Goal: Book appointment/travel/reservation

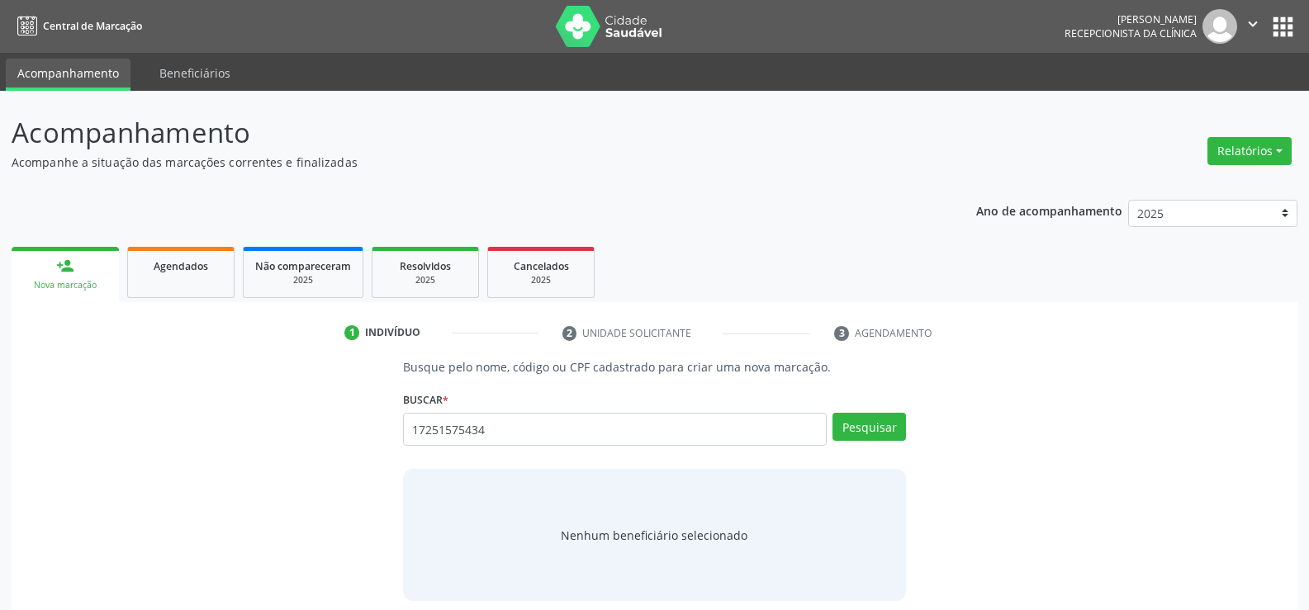
type input "17251575434"
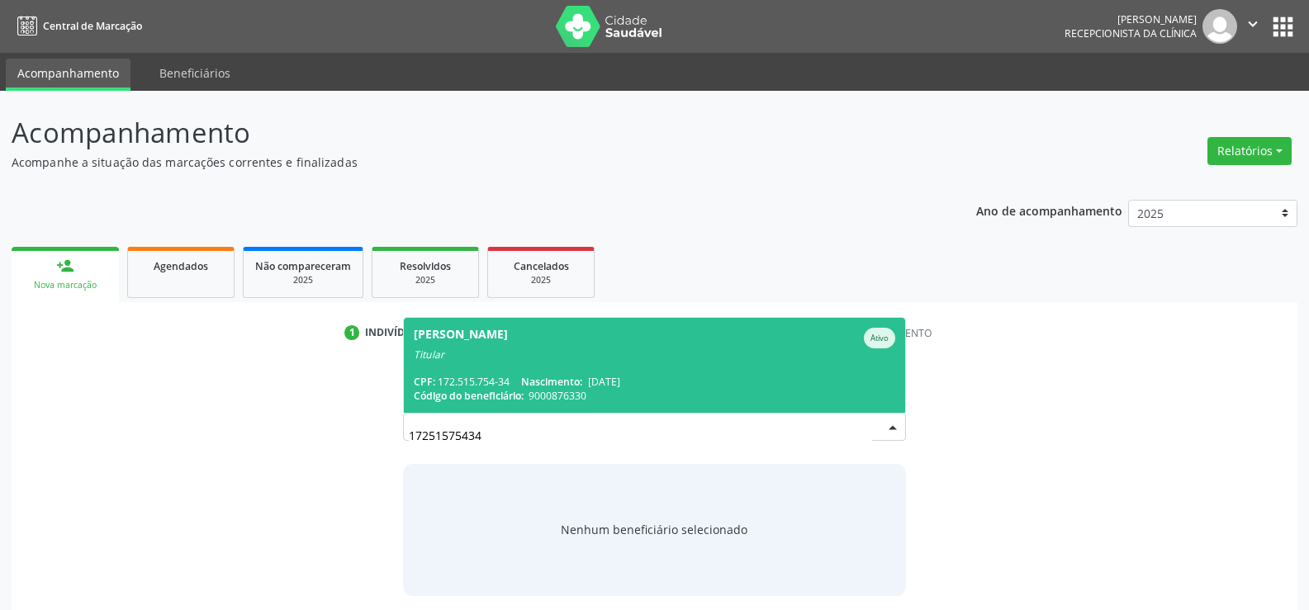
click at [492, 373] on span "[PERSON_NAME] Ativo Titular CPF: 172.515.754-34 Nascimento: [DATE] Código do be…" at bounding box center [654, 365] width 501 height 95
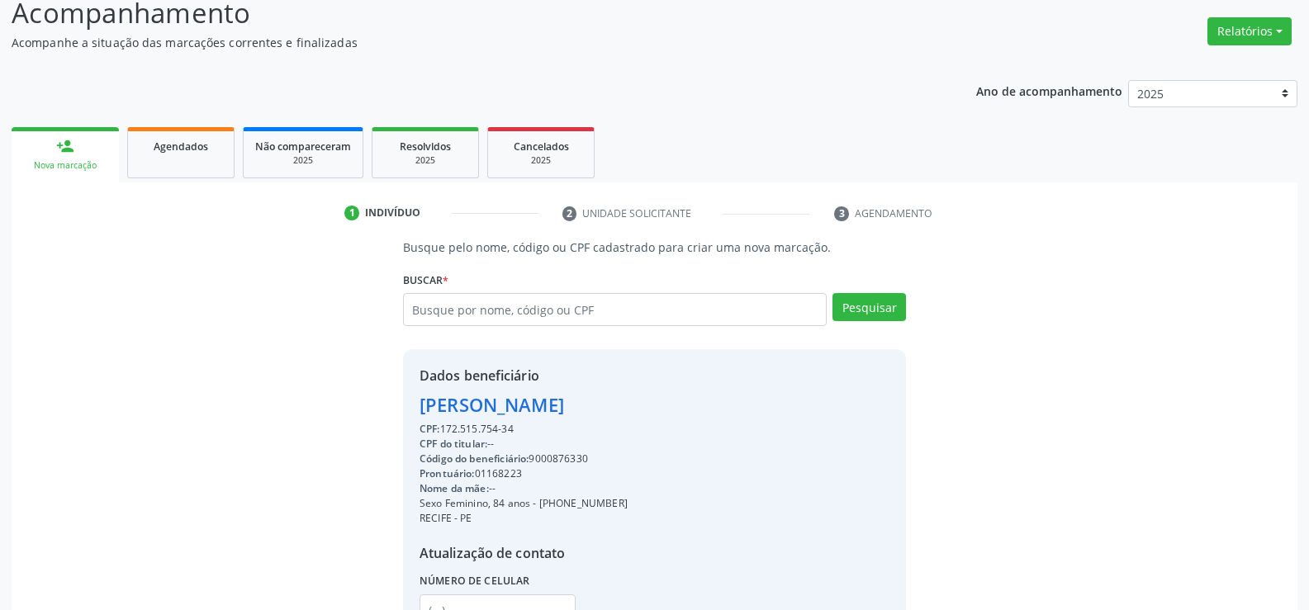
scroll to position [262, 0]
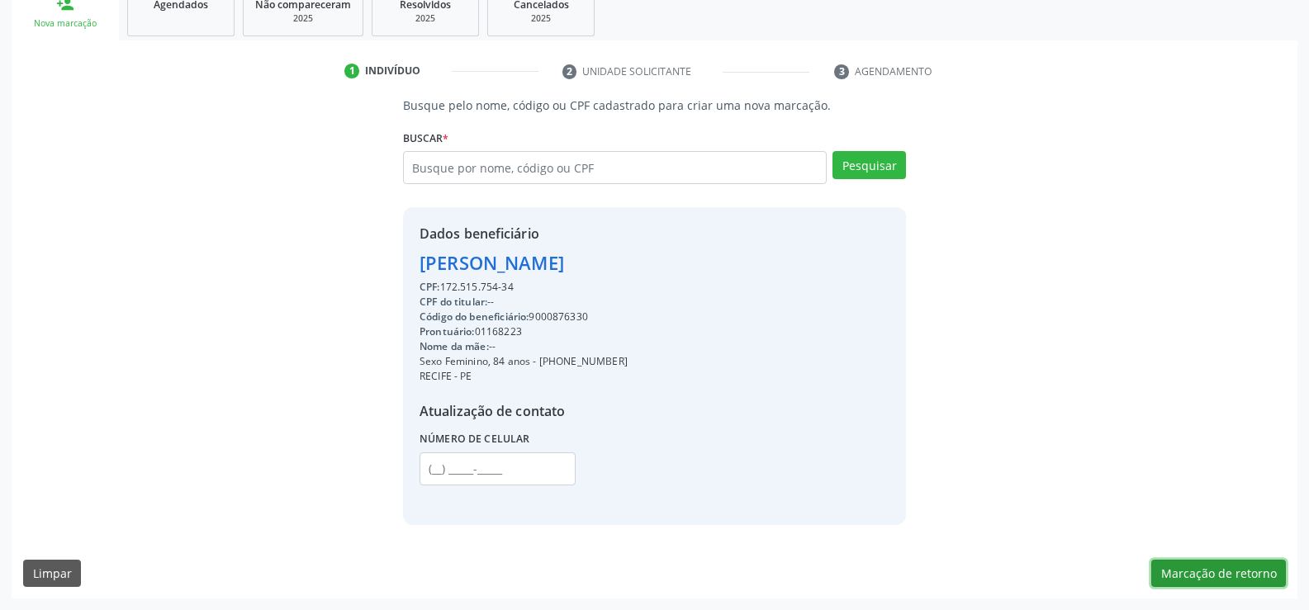
click at [1173, 565] on button "Marcação de retorno" at bounding box center [1218, 574] width 135 height 28
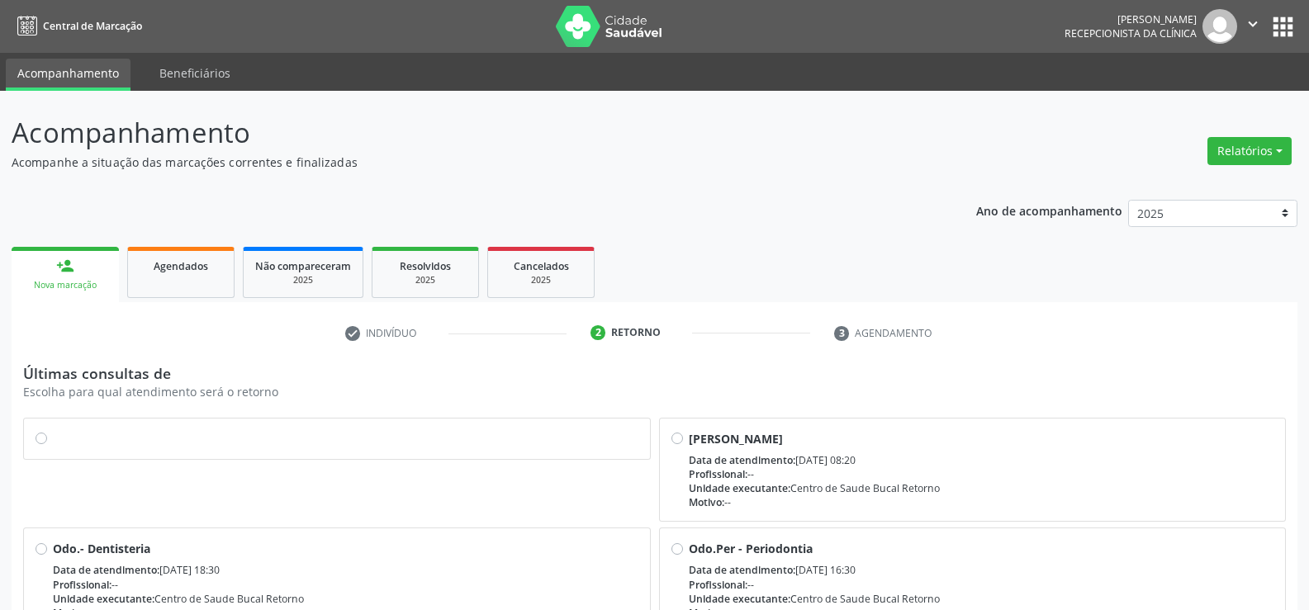
click at [53, 430] on label at bounding box center [346, 430] width 586 height 0
click at [40, 439] on input "radio" at bounding box center [42, 437] width 12 height 15
radio input "true"
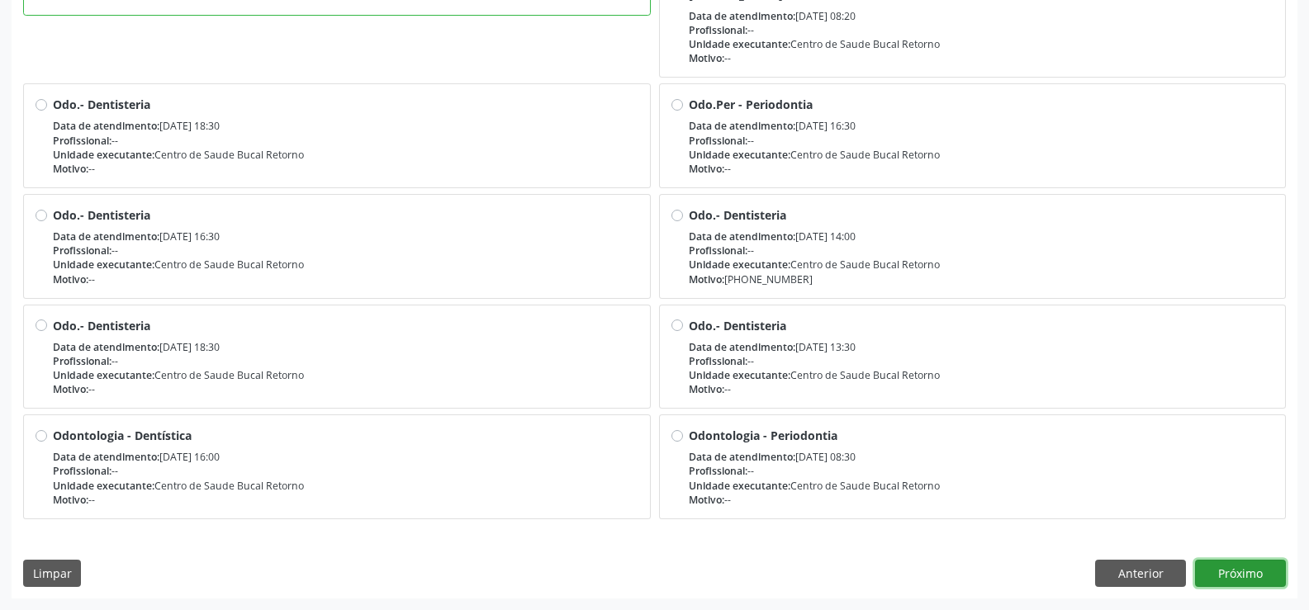
click at [1242, 581] on button "Próximo" at bounding box center [1240, 574] width 91 height 28
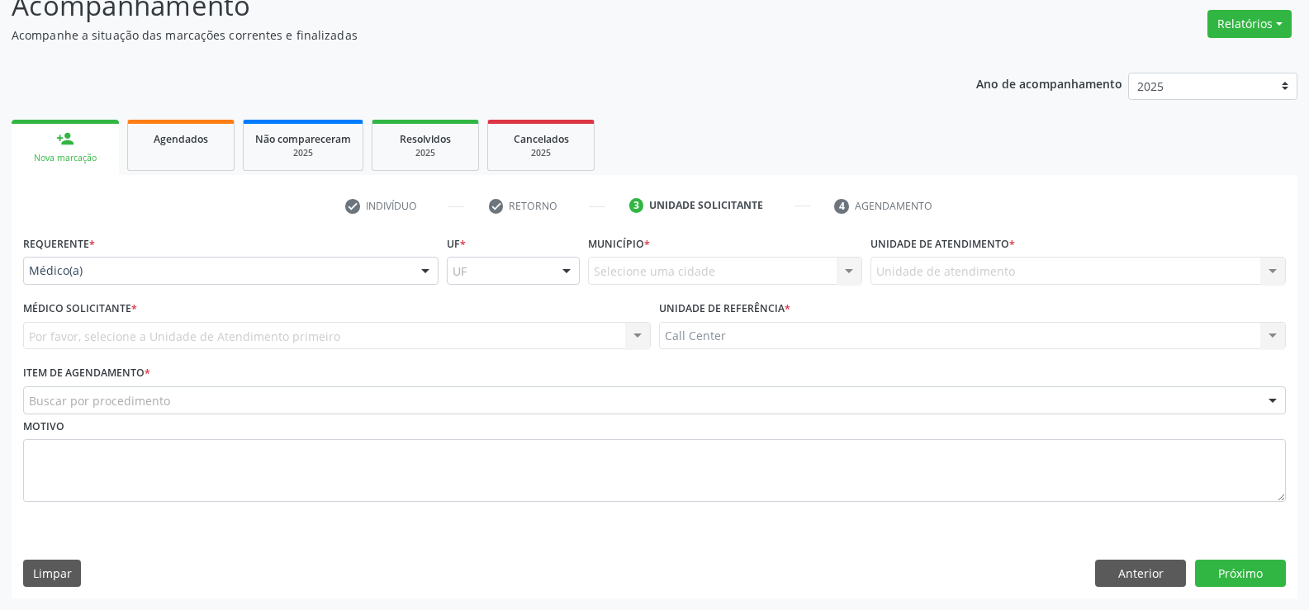
scroll to position [127, 0]
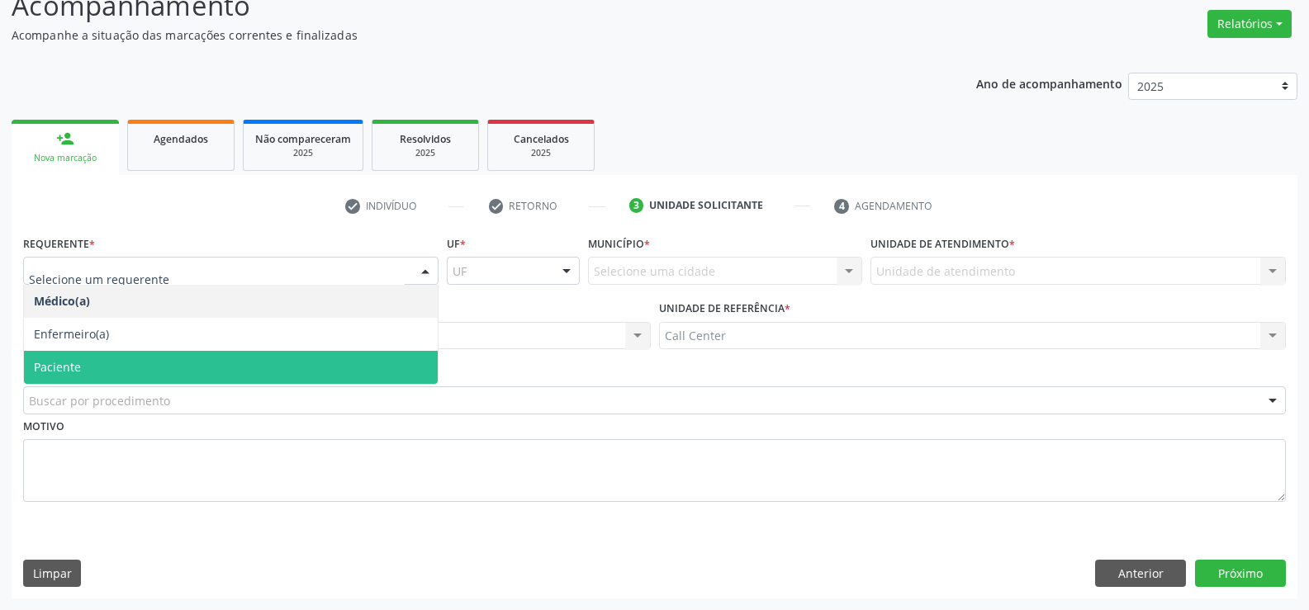
click at [80, 366] on span "Paciente" at bounding box center [231, 367] width 414 height 33
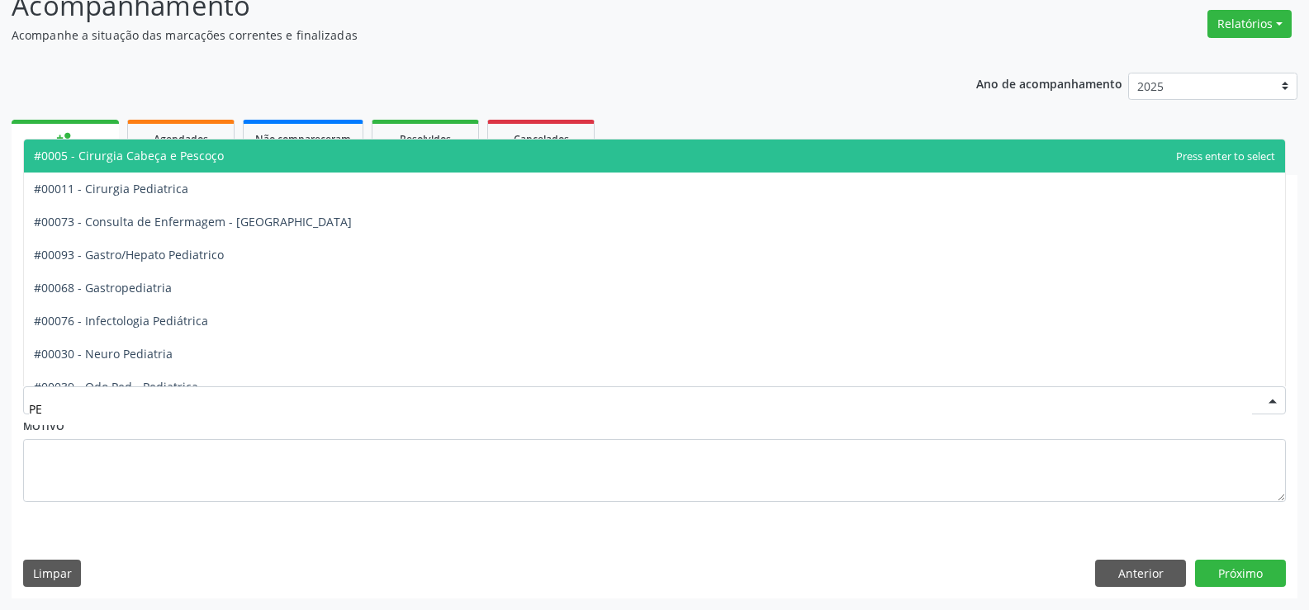
type input "PER"
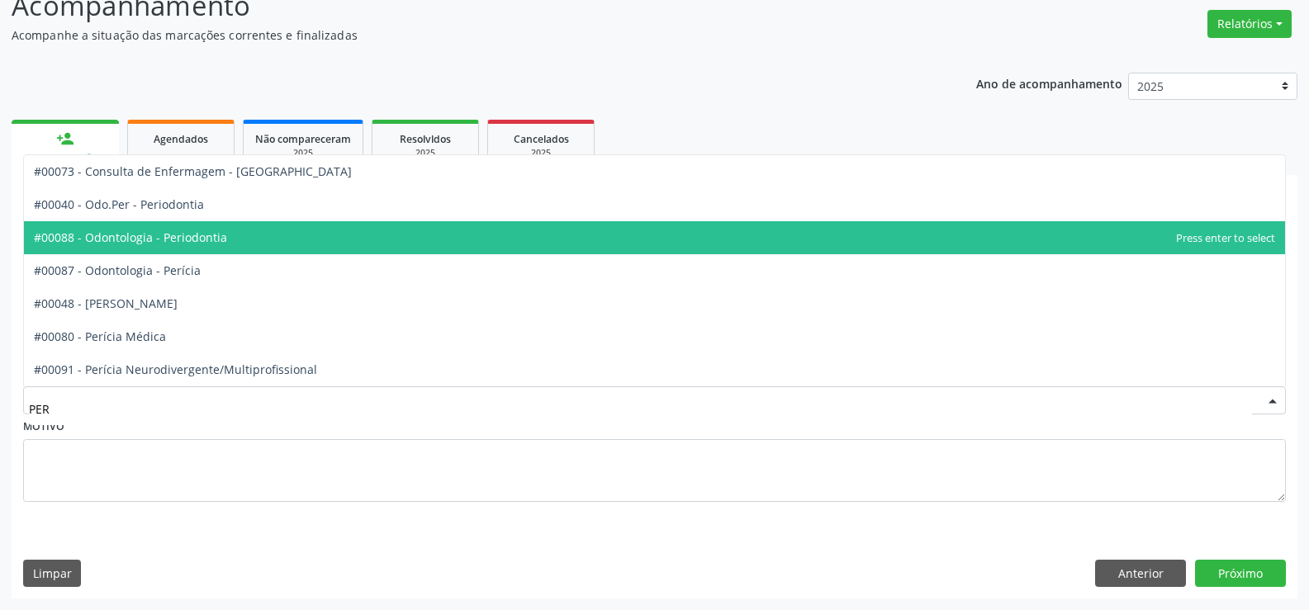
click at [164, 240] on span "#00088 - Odontologia - Periodontia" at bounding box center [130, 238] width 193 height 16
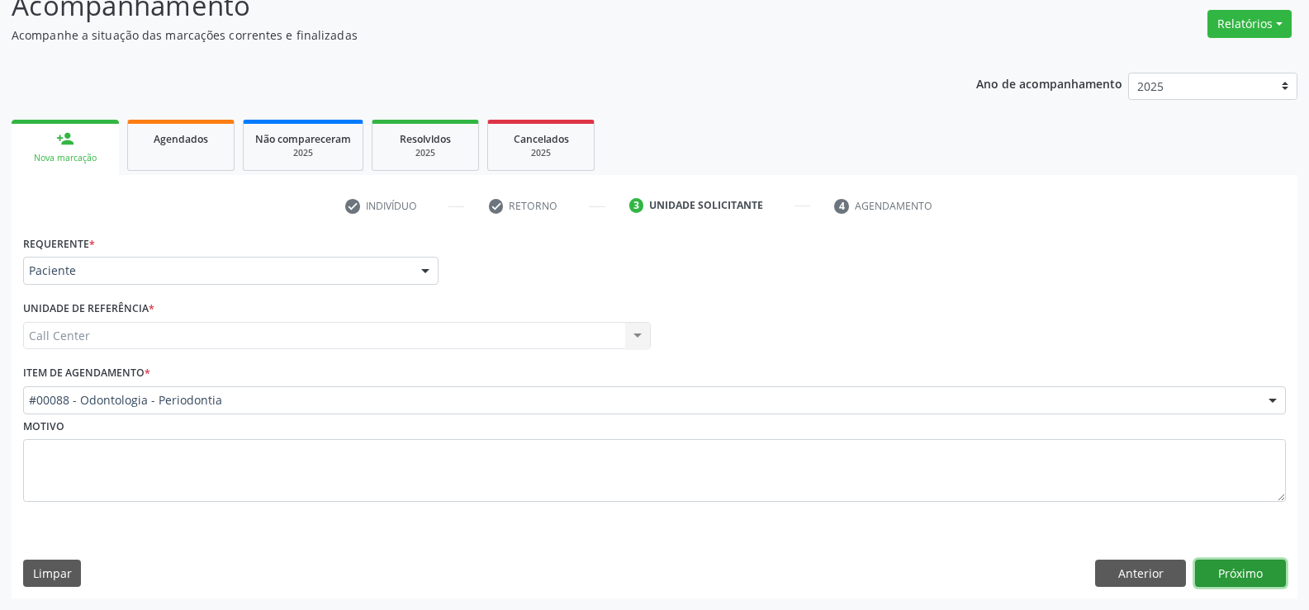
click at [1263, 565] on button "Próximo" at bounding box center [1240, 574] width 91 height 28
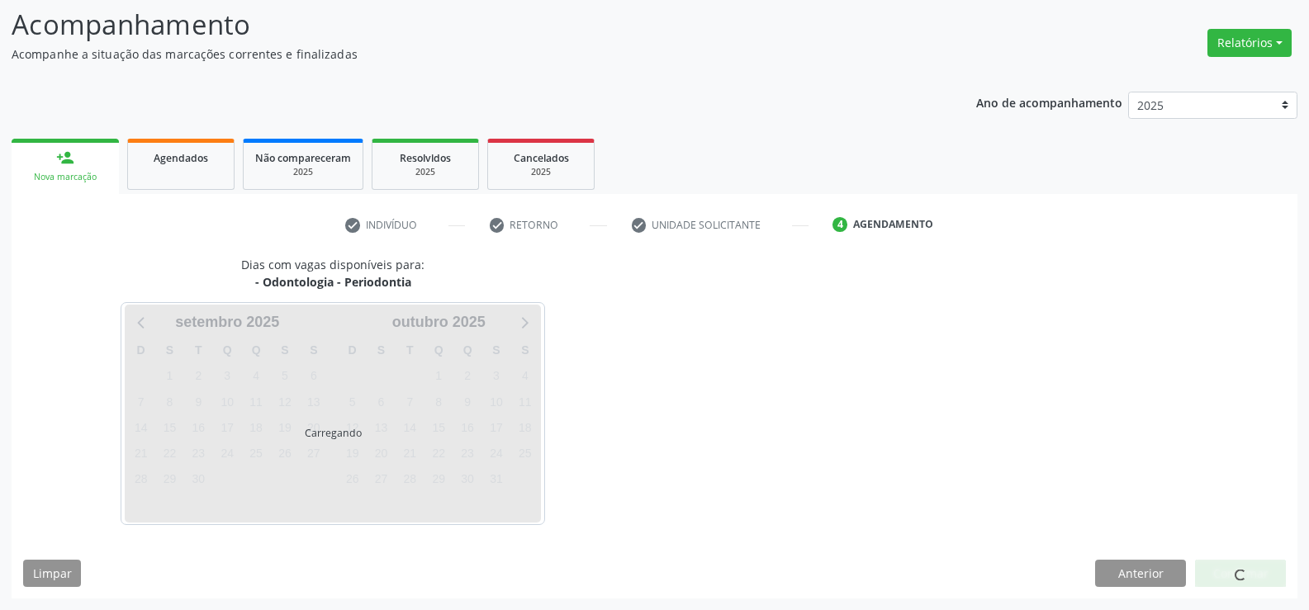
scroll to position [108, 0]
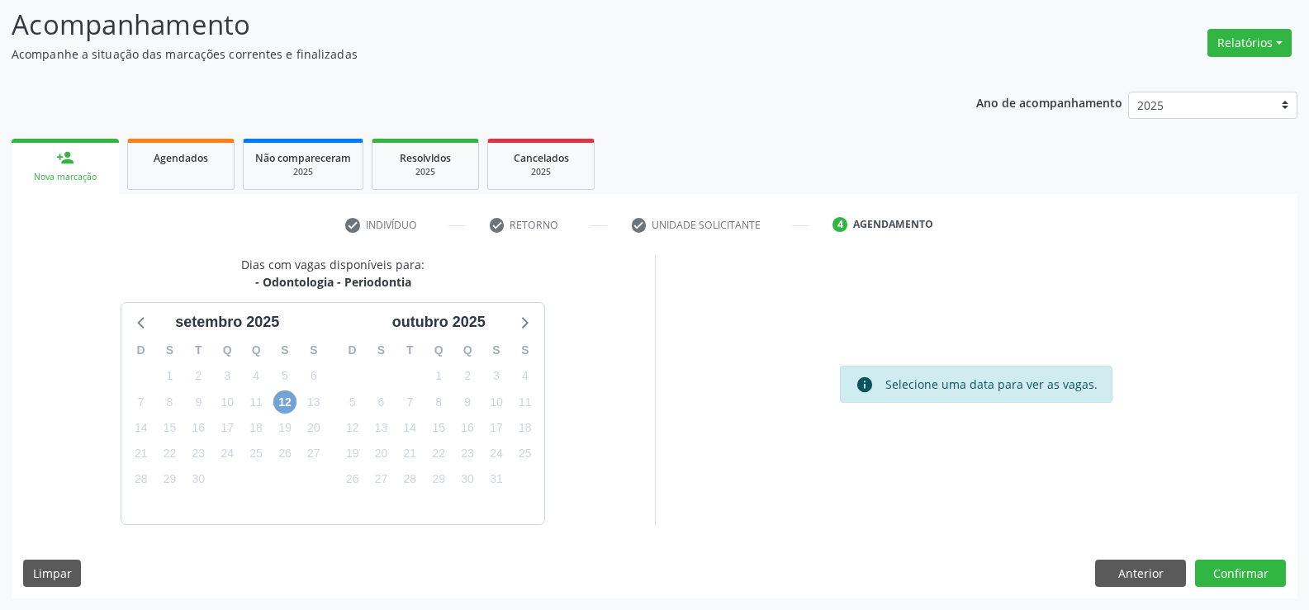
click at [282, 401] on span "12" at bounding box center [284, 402] width 23 height 23
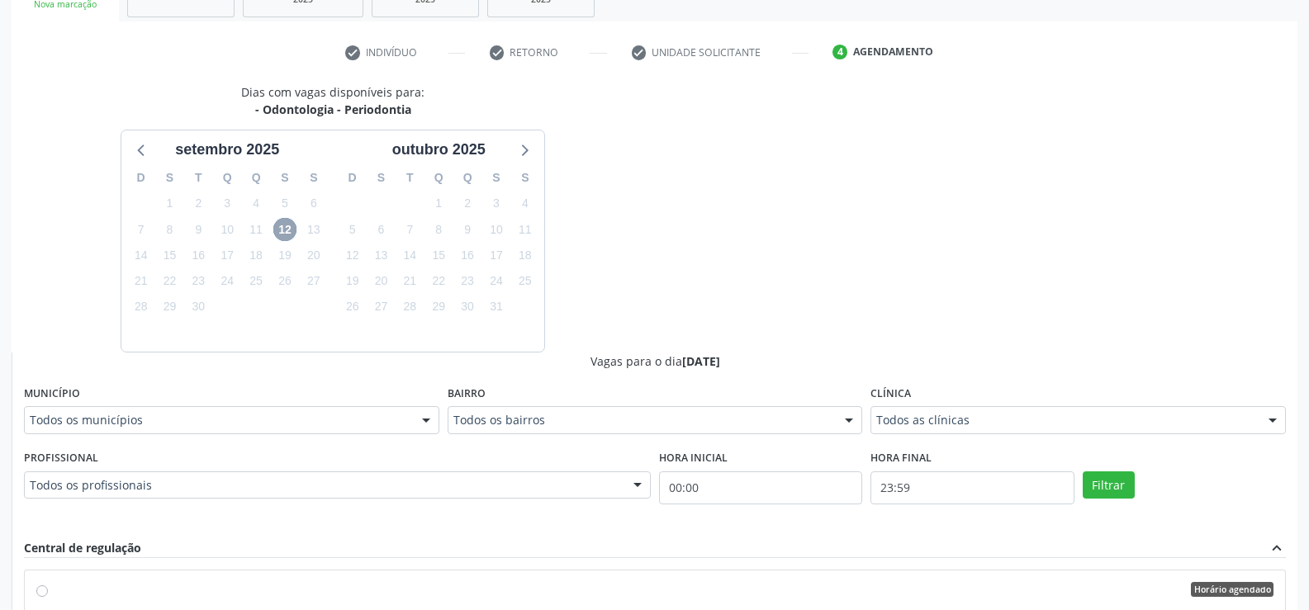
scroll to position [521, 0]
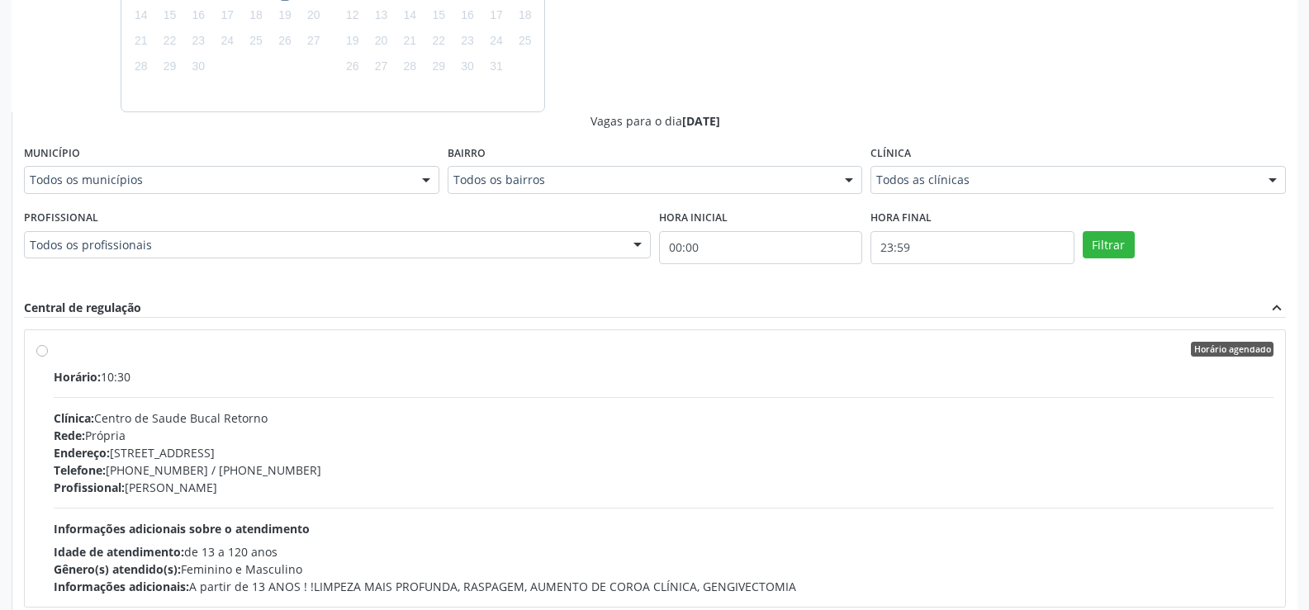
click at [34, 344] on div "Horário agendado Horário: 10:30 Clínica: [GEOGRAPHIC_DATA] Bucal Retorno Rede: …" at bounding box center [655, 468] width 1260 height 277
radio input "true"
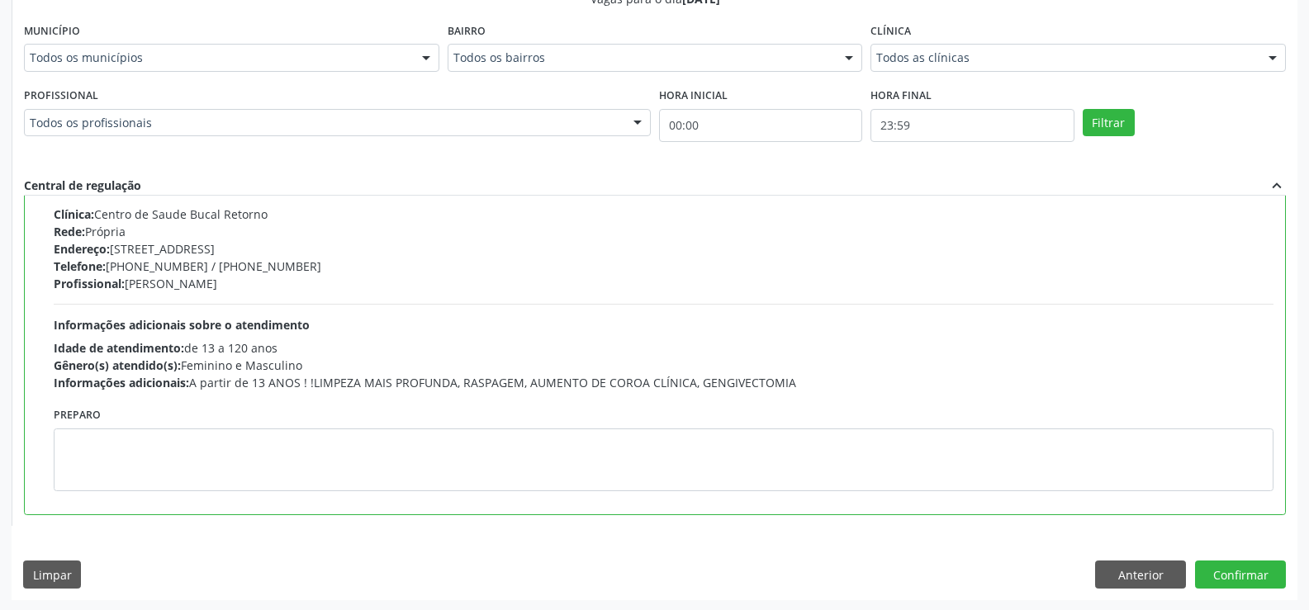
scroll to position [645, 0]
click at [1222, 574] on button "Confirmar" at bounding box center [1240, 573] width 91 height 28
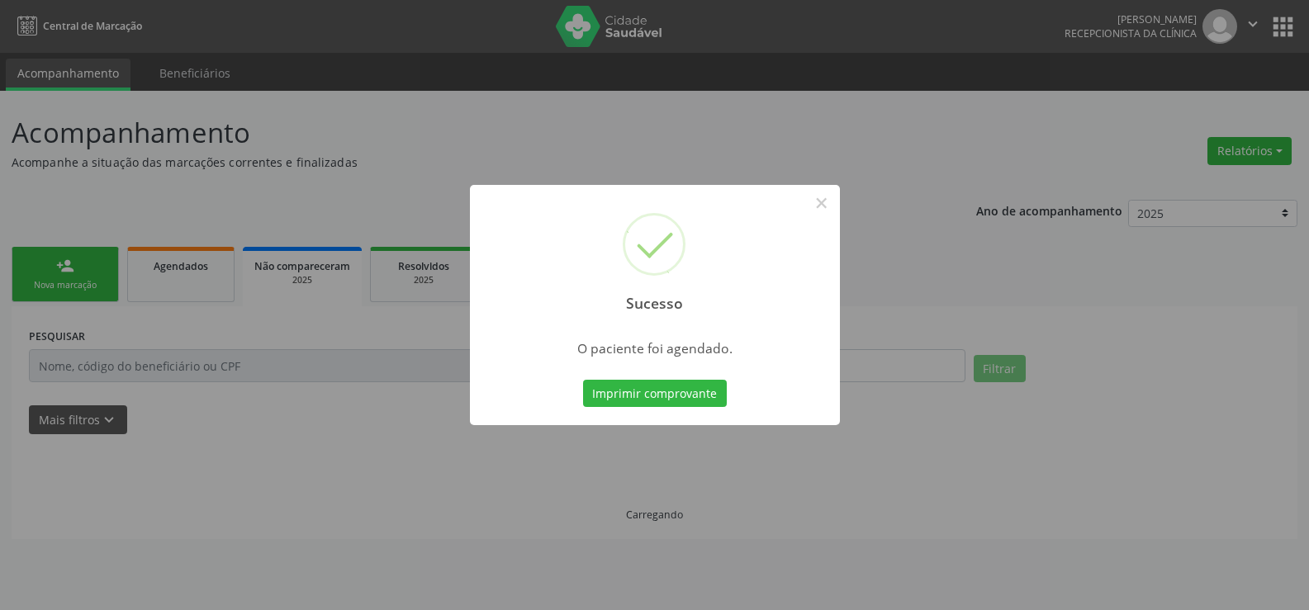
scroll to position [0, 0]
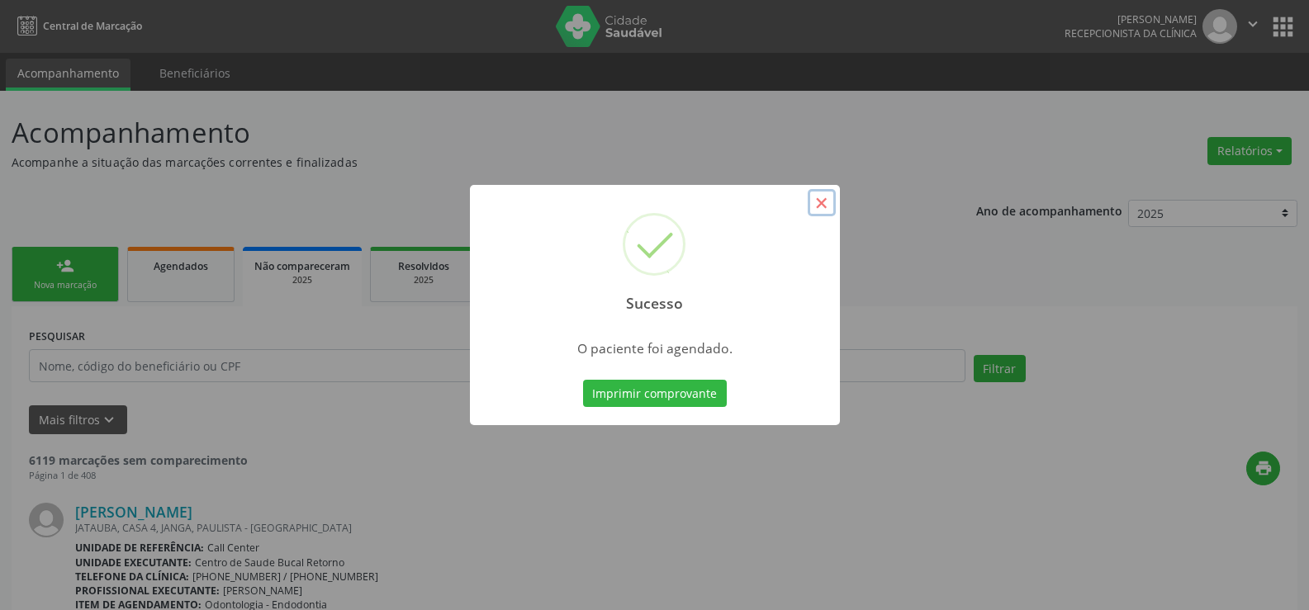
click at [830, 205] on button "×" at bounding box center [822, 203] width 28 height 28
